Goal: Task Accomplishment & Management: Manage account settings

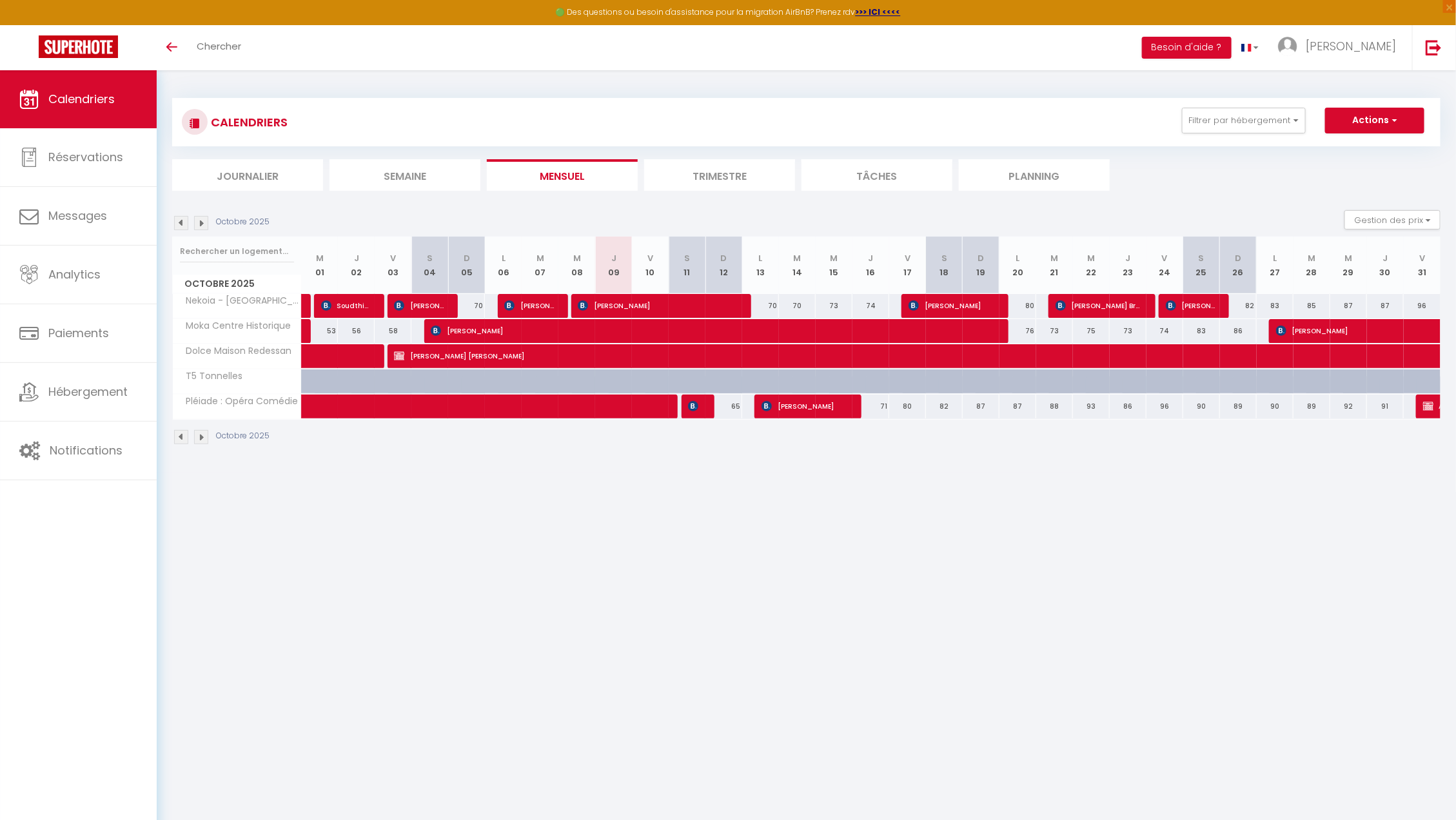
click at [674, 439] on div "Octobre 2025" at bounding box center [806, 439] width 1268 height 38
click at [673, 299] on span "[PERSON_NAME]" at bounding box center [658, 305] width 162 height 24
select select "OK"
select select "0"
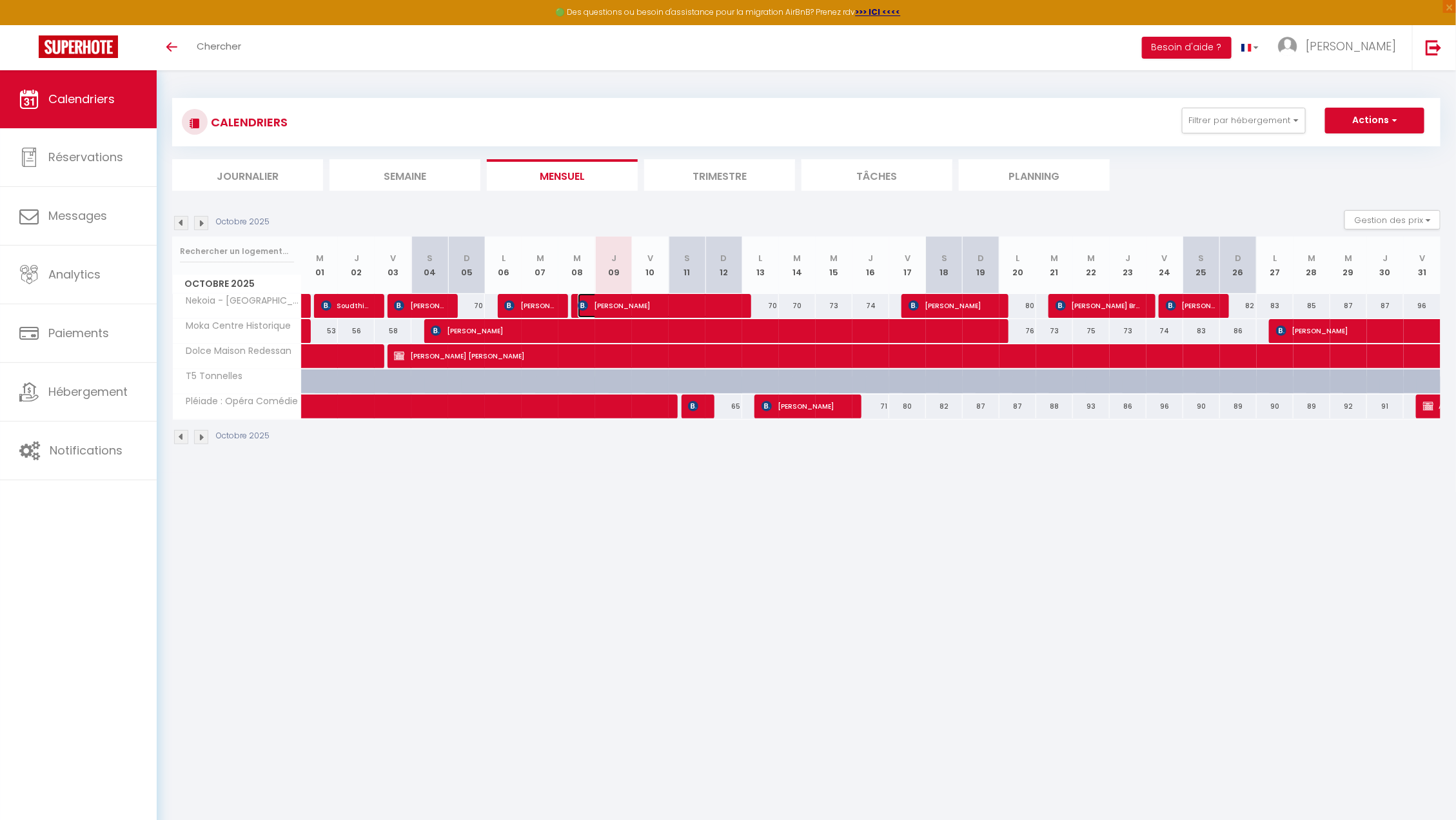
select select "0"
select select "1"
select select
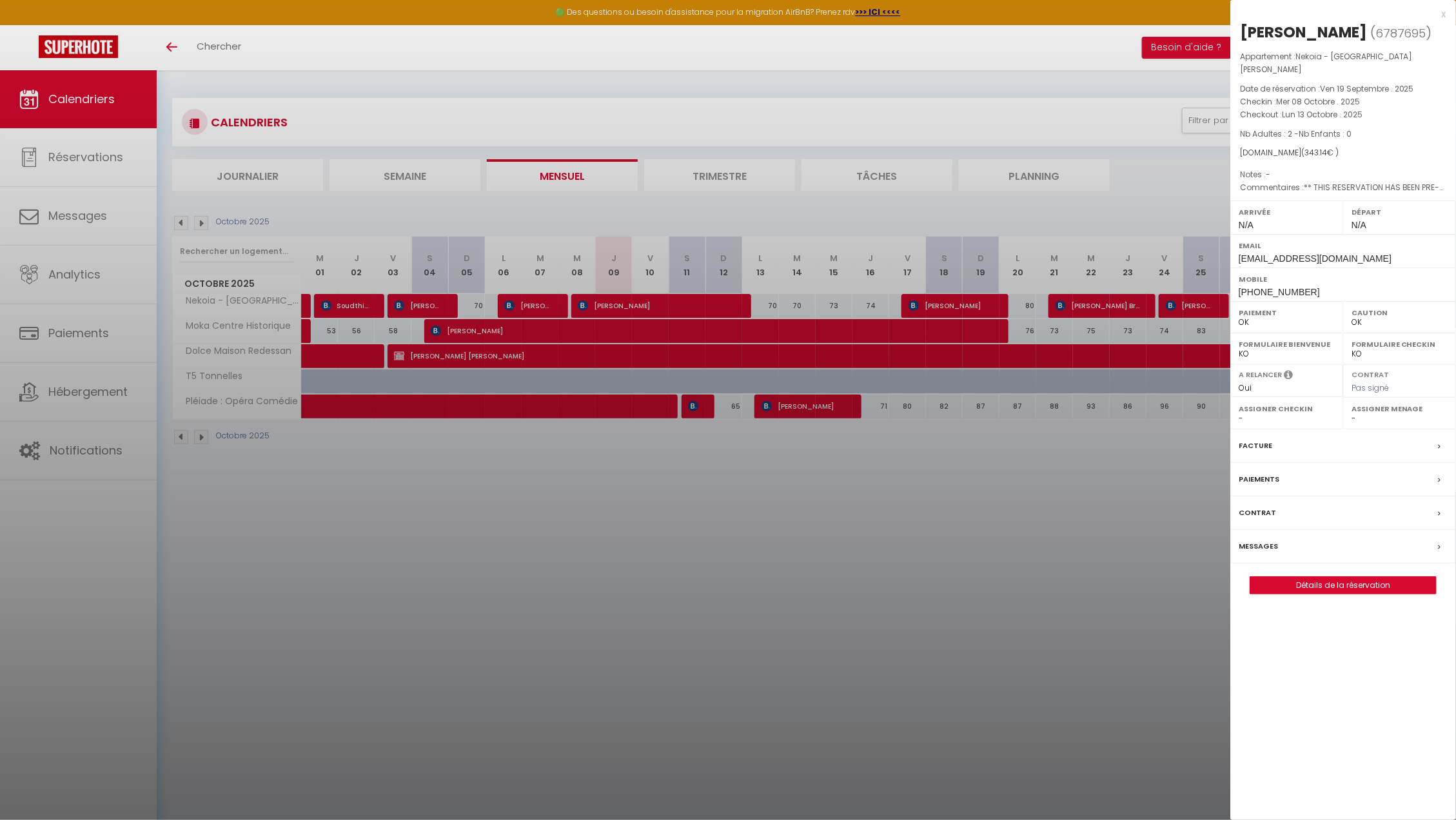
click at [673, 299] on div at bounding box center [728, 410] width 1456 height 820
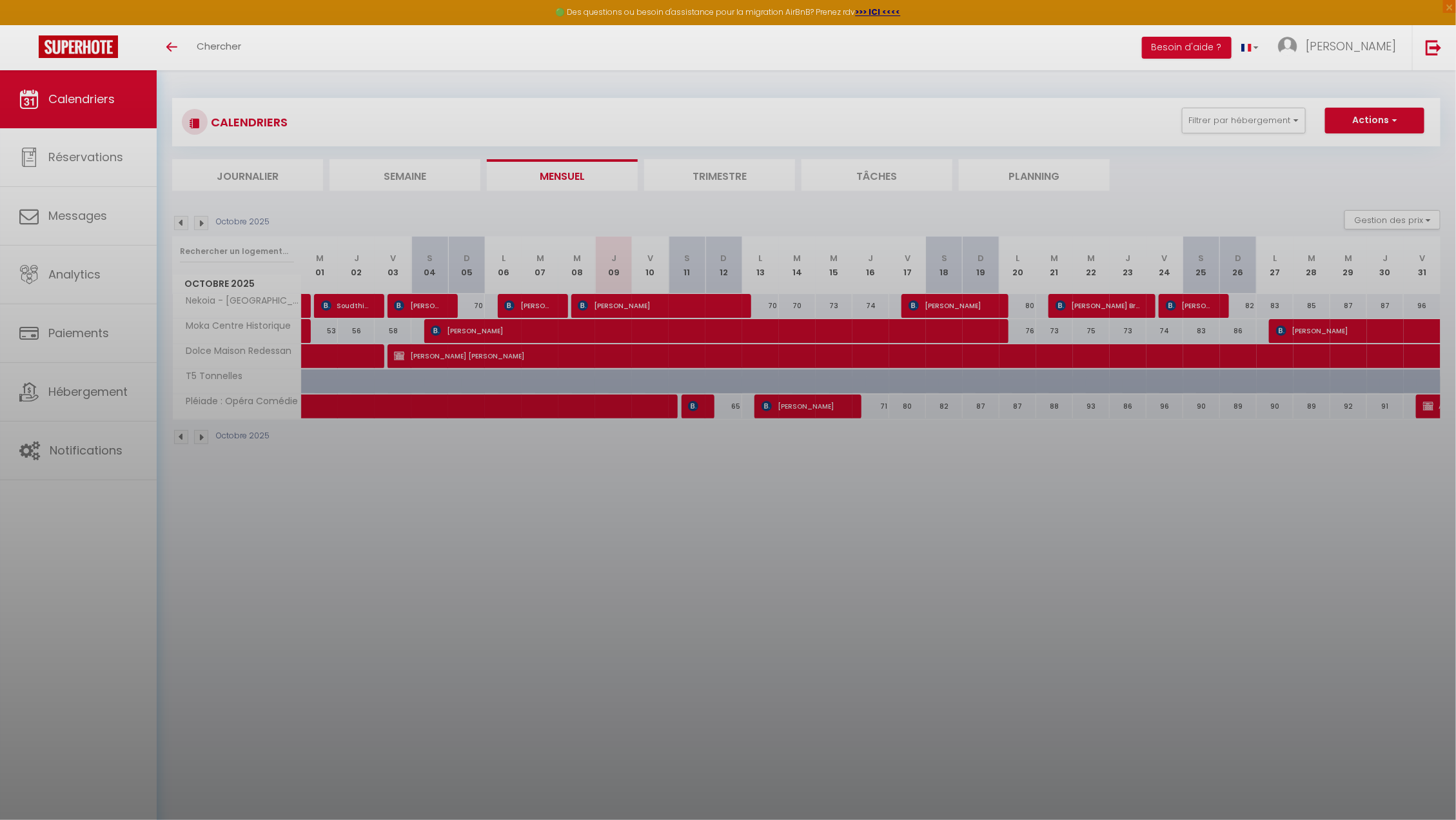
click at [673, 299] on div at bounding box center [728, 410] width 1456 height 820
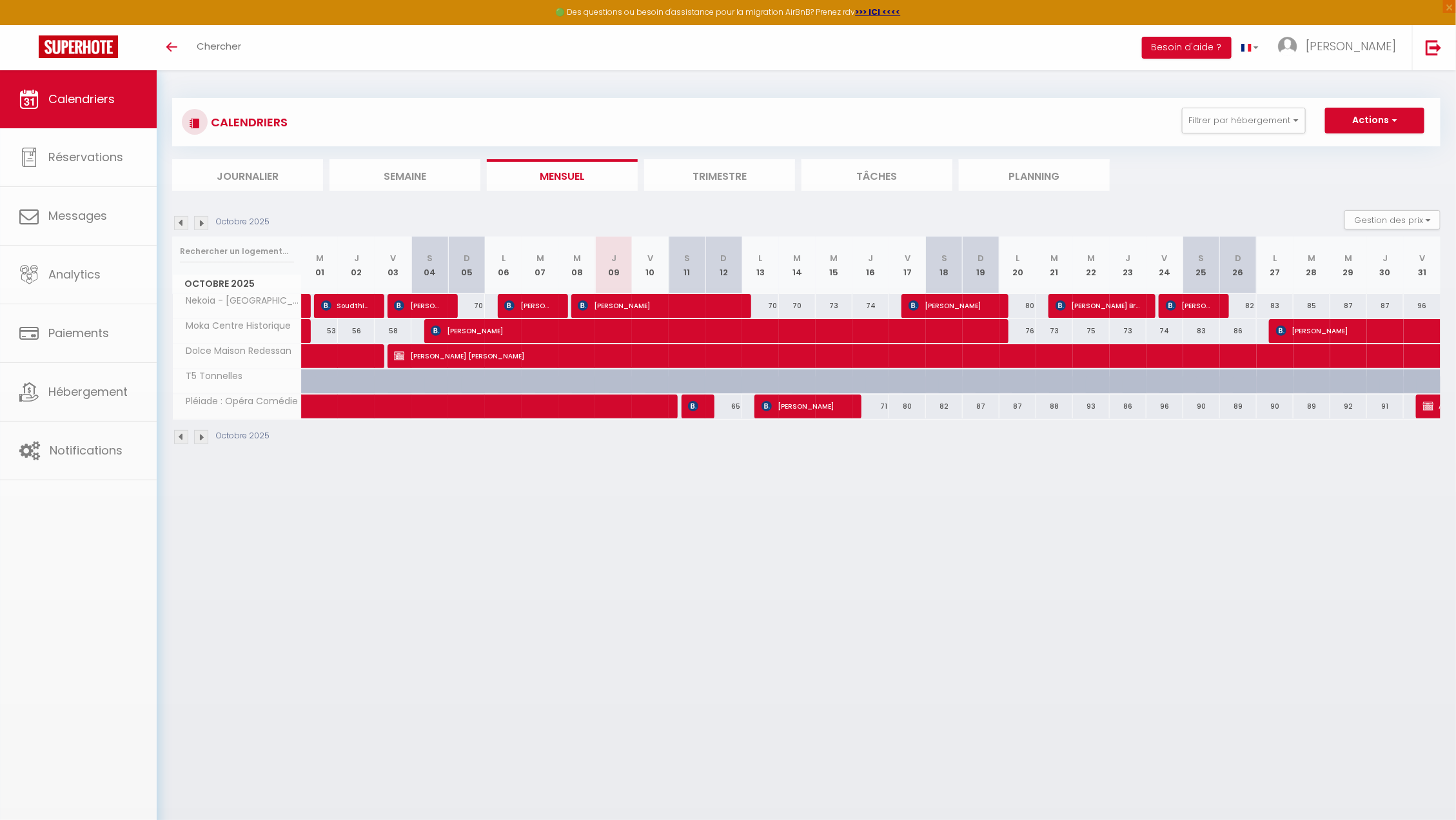
click at [673, 299] on body "🟢 Des questions ou besoin d'assistance pour la migration AirBnB? Prenez rdv >>>…" at bounding box center [728, 480] width 1456 height 820
